Goal: Navigation & Orientation: Find specific page/section

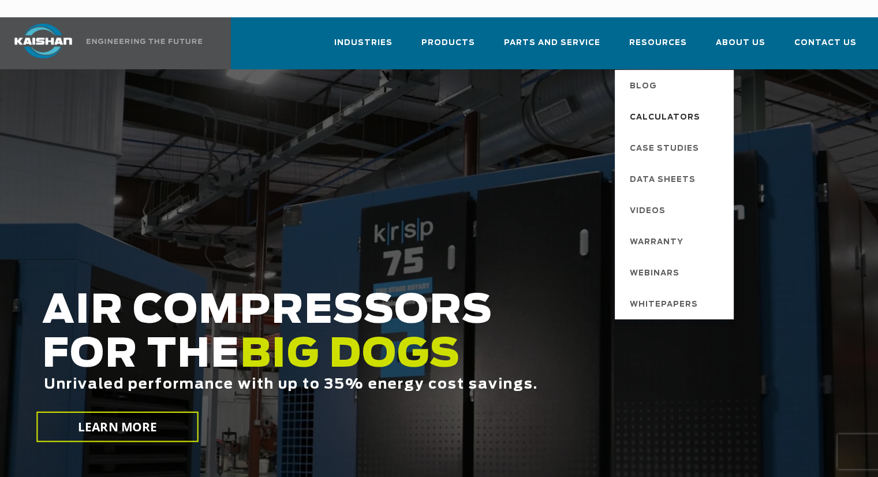
click at [653, 108] on span "Calculators" at bounding box center [665, 118] width 70 height 20
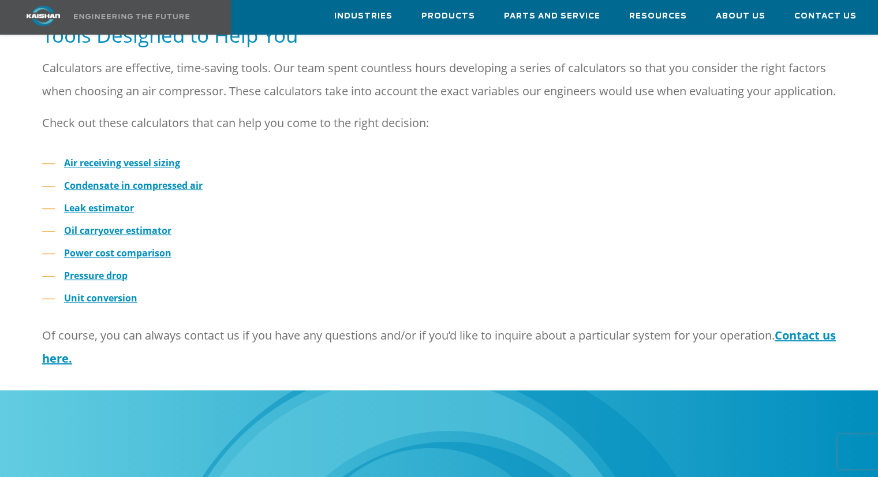
scroll to position [351, 0]
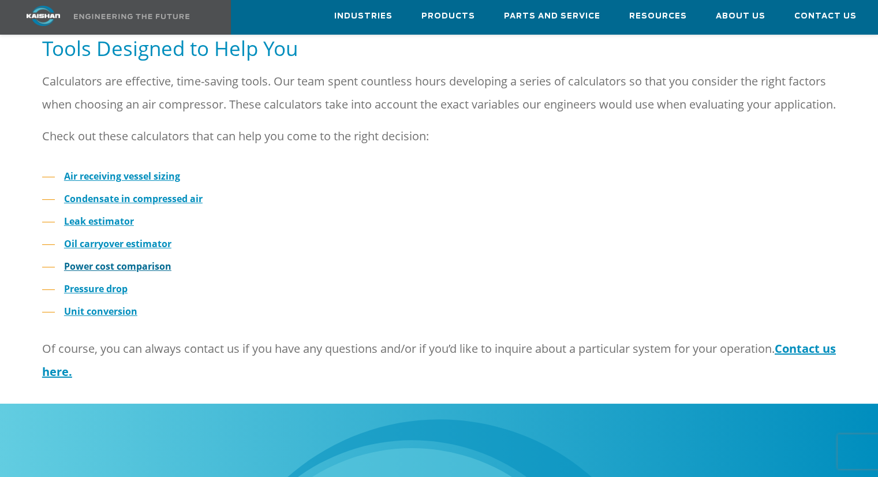
click at [112, 270] on strong "Power cost comparison" at bounding box center [117, 266] width 107 height 13
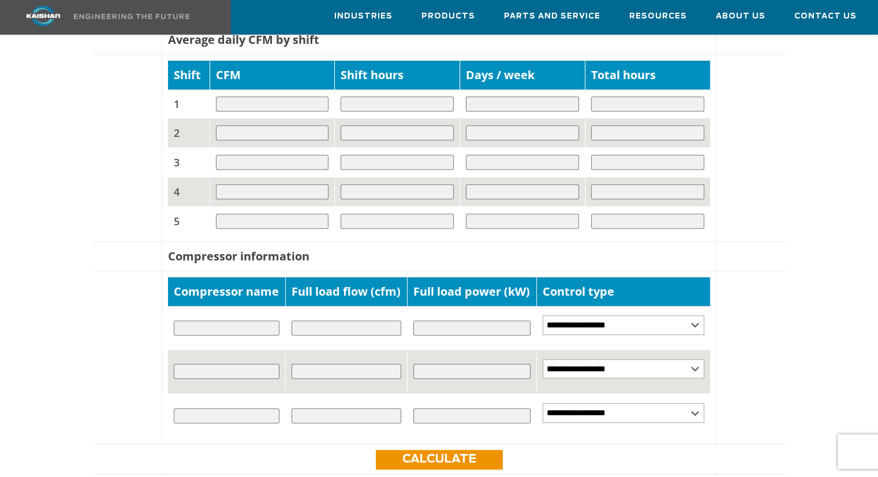
scroll to position [651, 0]
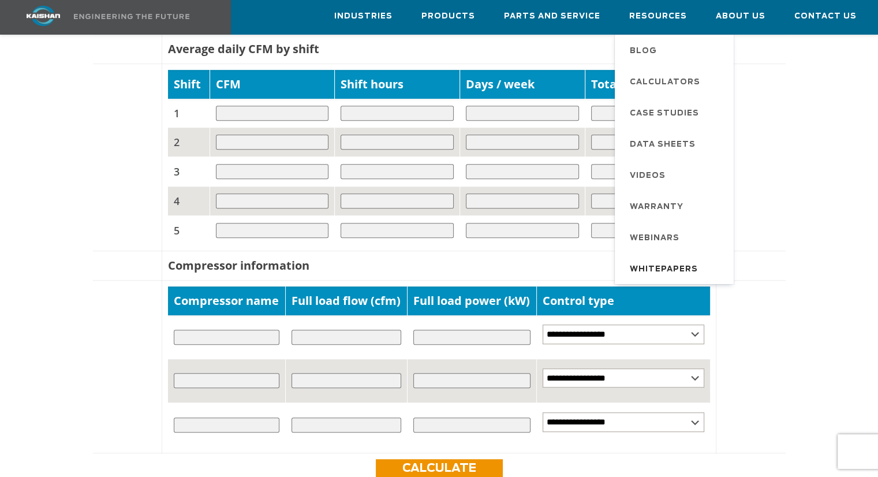
click at [652, 267] on span "Whitepapers" at bounding box center [664, 270] width 68 height 20
click at [657, 174] on span "Videos" at bounding box center [648, 176] width 36 height 20
